Goal: Navigation & Orientation: Find specific page/section

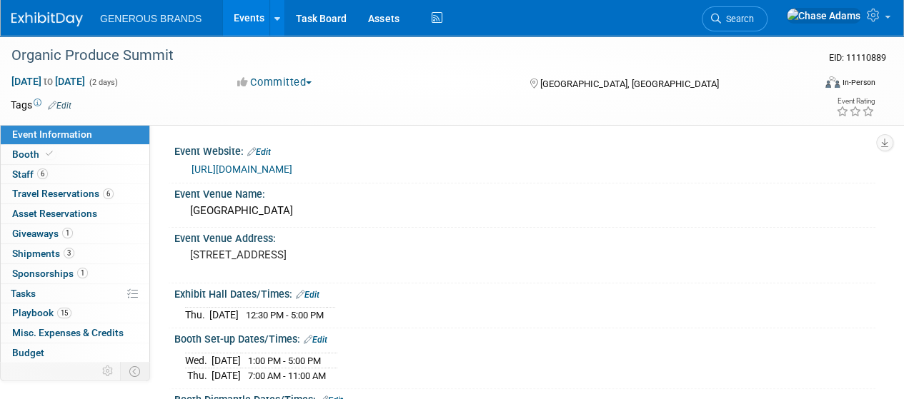
click at [54, 6] on link at bounding box center [55, 11] width 89 height 11
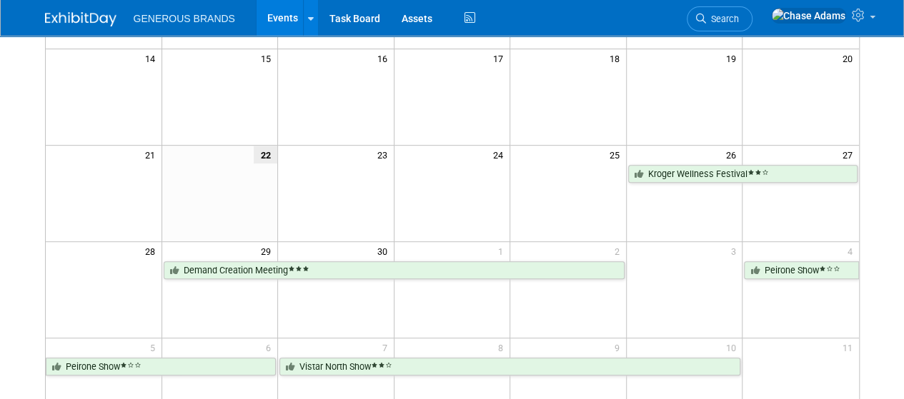
scroll to position [309, 0]
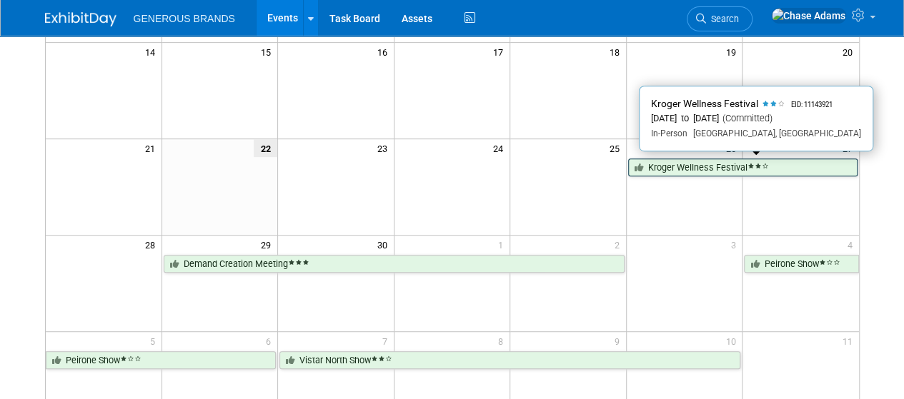
click at [717, 159] on link "Kroger Wellness Festival" at bounding box center [742, 168] width 229 height 19
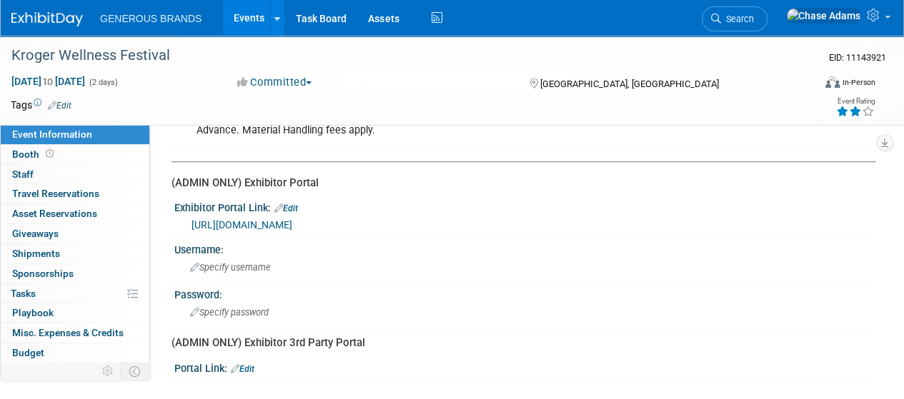
scroll to position [448, 0]
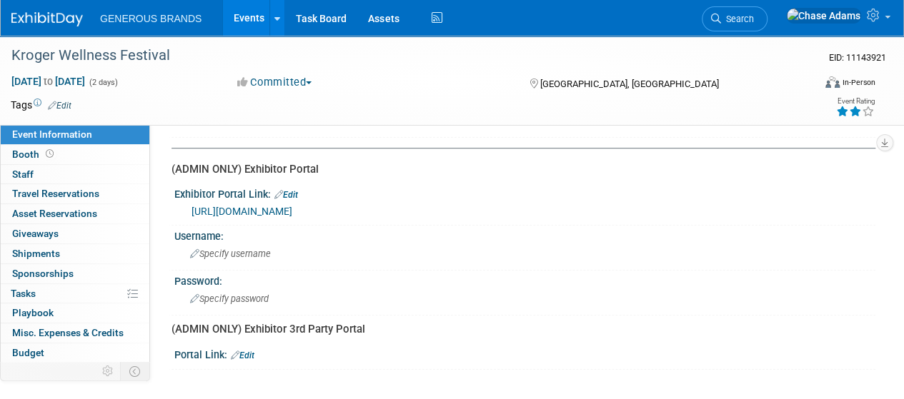
click at [292, 206] on link "[URL][DOMAIN_NAME]" at bounding box center [241, 211] width 101 height 11
click at [292, 208] on link "[URL][DOMAIN_NAME]" at bounding box center [241, 211] width 101 height 11
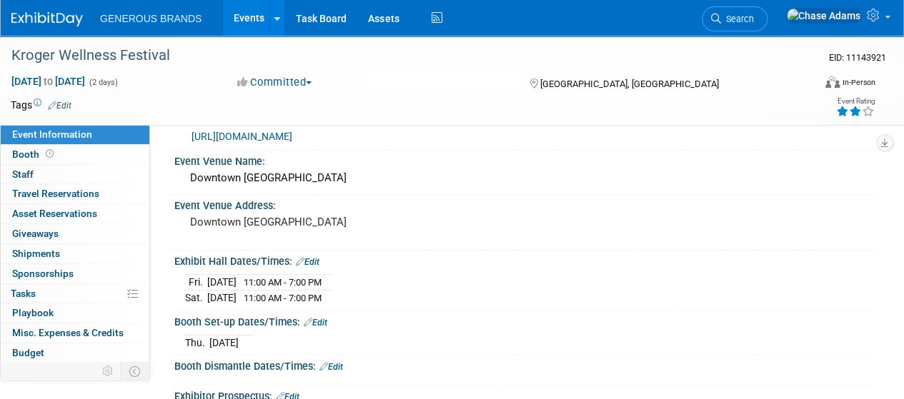
scroll to position [0, 0]
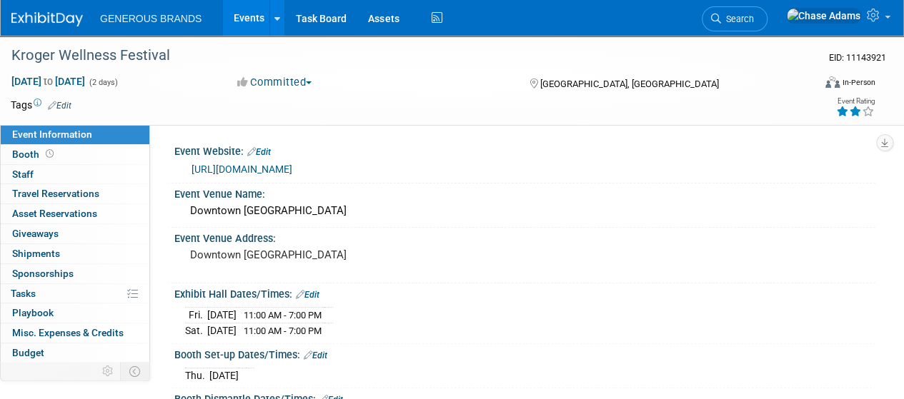
click at [292, 165] on link "[URL][DOMAIN_NAME]" at bounding box center [241, 169] width 101 height 11
